Goal: Information Seeking & Learning: Learn about a topic

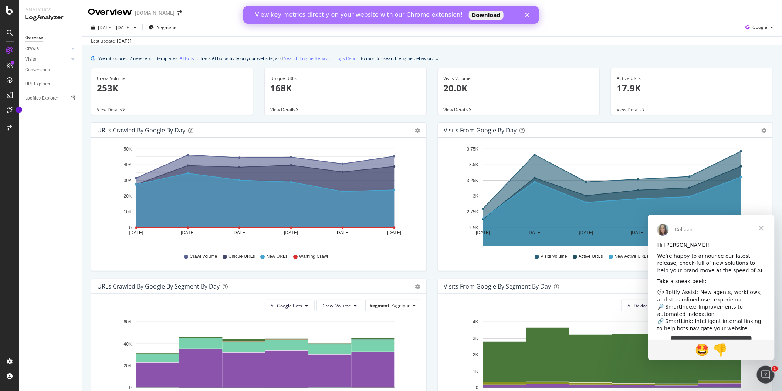
click at [526, 13] on icon "Close" at bounding box center [527, 15] width 4 height 4
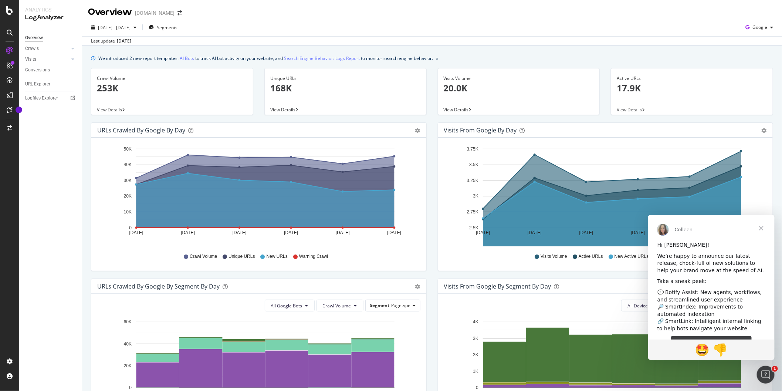
scroll to position [19, 0]
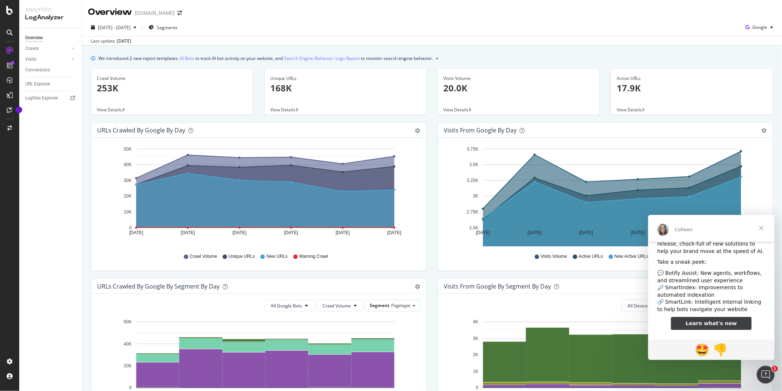
click at [760, 226] on span "Close" at bounding box center [760, 227] width 27 height 27
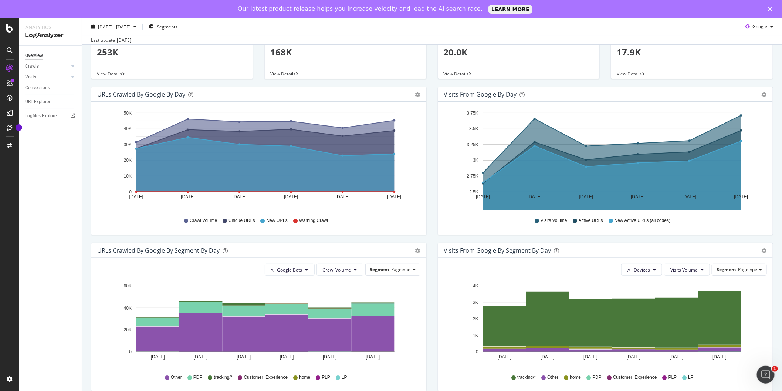
scroll to position [0, 0]
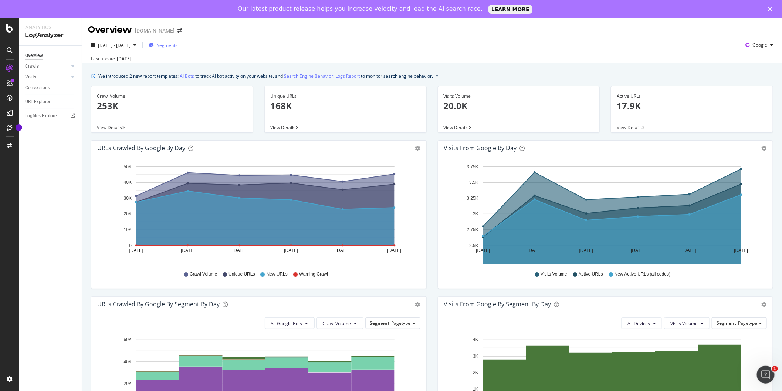
click at [177, 44] on span "Segments" at bounding box center [167, 45] width 21 height 6
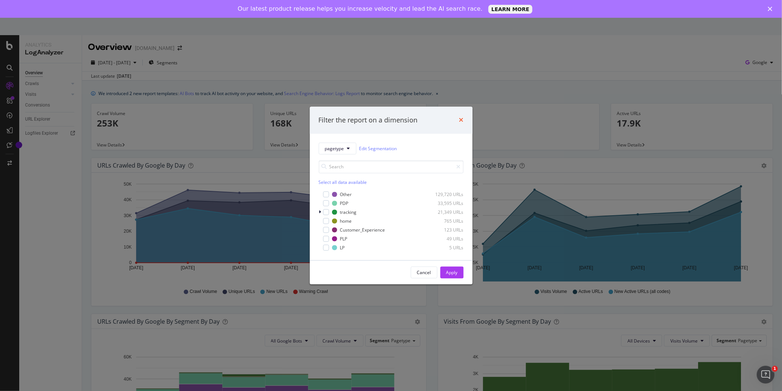
click at [462, 118] on icon "times" at bounding box center [461, 120] width 4 height 6
